Goal: Task Accomplishment & Management: Use online tool/utility

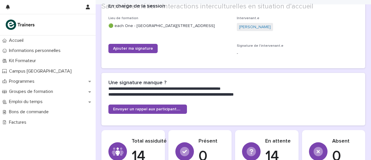
scroll to position [132, 0]
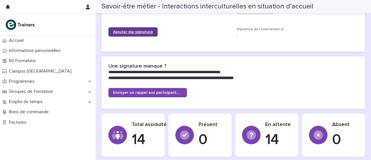
click at [135, 36] on link "Ajouter ma signature" at bounding box center [132, 31] width 49 height 9
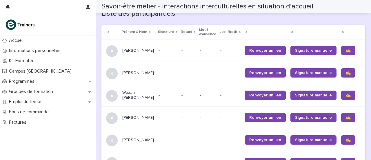
scroll to position [376, 0]
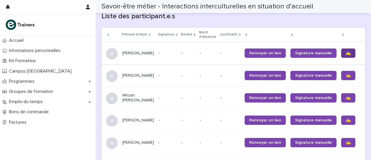
click at [346, 54] on span "✍️" at bounding box center [348, 53] width 5 height 4
click at [346, 77] on span "✍️" at bounding box center [348, 75] width 5 height 4
click at [346, 100] on span "✍️" at bounding box center [348, 98] width 5 height 4
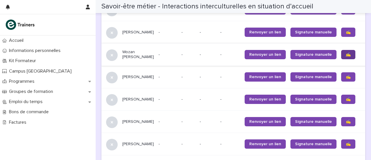
scroll to position [432, 0]
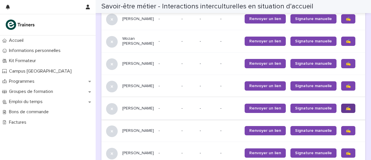
click at [346, 110] on span "✍️" at bounding box center [348, 108] width 5 height 4
click at [341, 135] on link "✍️" at bounding box center [348, 130] width 14 height 9
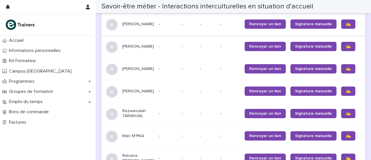
scroll to position [516, 0]
click at [346, 71] on span "✍️" at bounding box center [348, 69] width 5 height 4
click at [341, 96] on link "✍️" at bounding box center [348, 90] width 14 height 9
click at [346, 138] on span "✍️" at bounding box center [348, 136] width 5 height 4
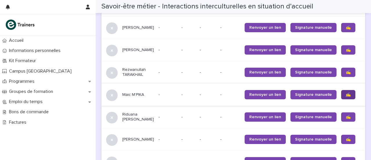
scroll to position [569, 0]
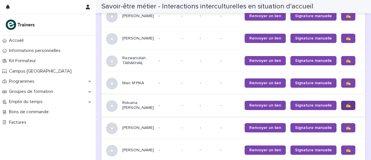
click at [346, 107] on span "✍️" at bounding box center [348, 105] width 5 height 4
click at [341, 132] on link "✍️" at bounding box center [348, 127] width 14 height 9
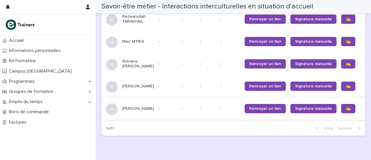
scroll to position [611, 0]
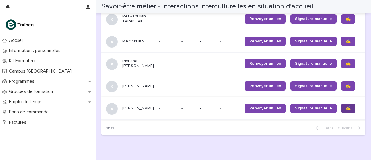
click at [346, 110] on span "✍️" at bounding box center [348, 108] width 5 height 4
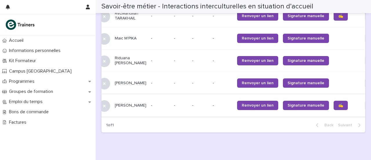
scroll to position [613, 0]
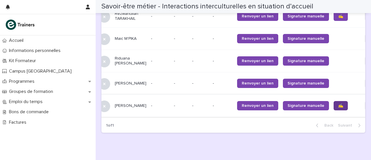
click at [338, 107] on span "✍️" at bounding box center [340, 105] width 5 height 4
